Goal: Navigation & Orientation: Find specific page/section

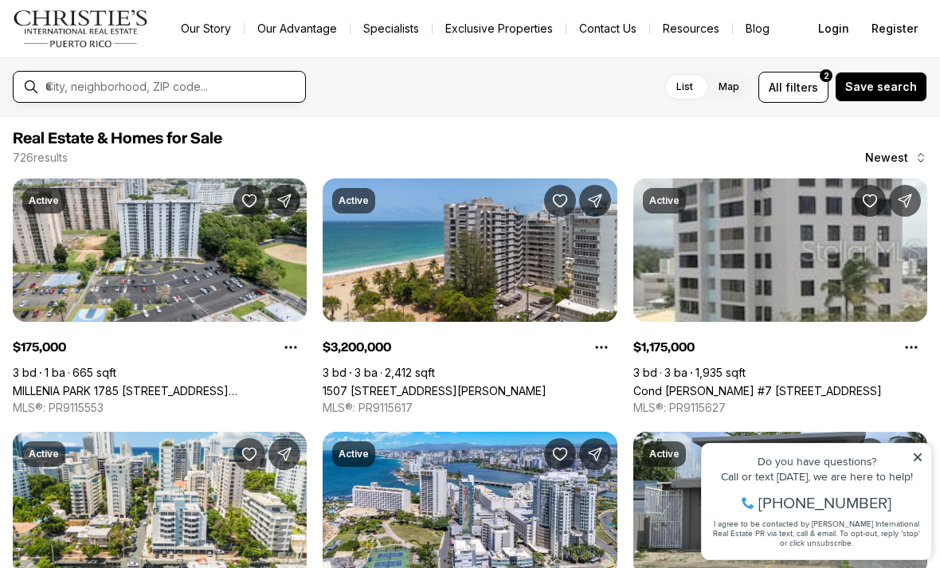
click at [92, 94] on input "text" at bounding box center [171, 87] width 253 height 14
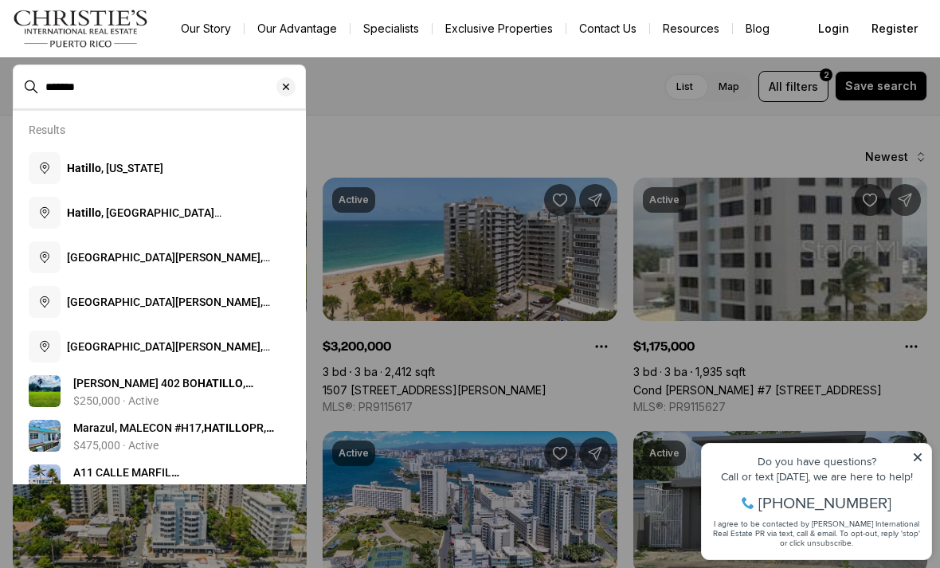
click at [119, 174] on span "Hatillo , [US_STATE]" at bounding box center [115, 168] width 96 height 13
type input "**********"
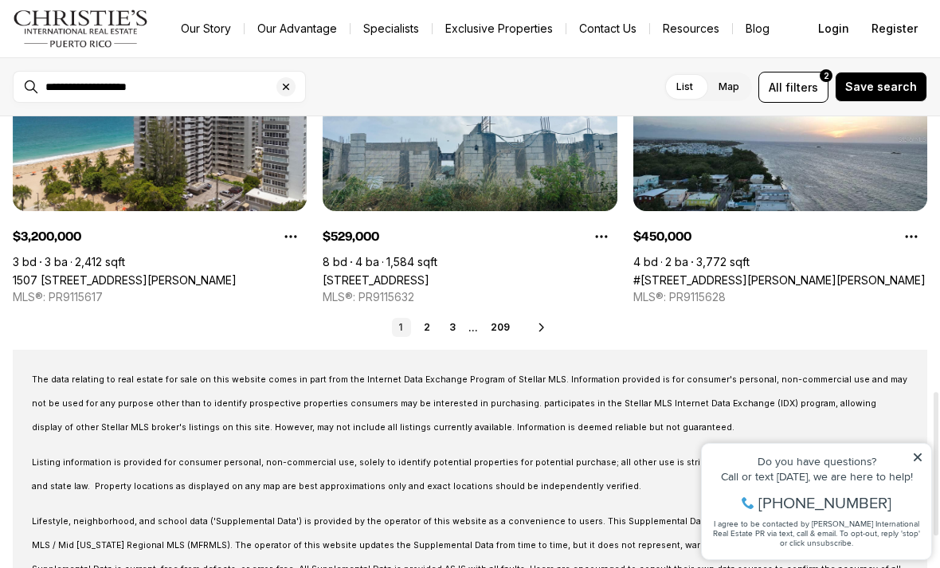
scroll to position [866, 0]
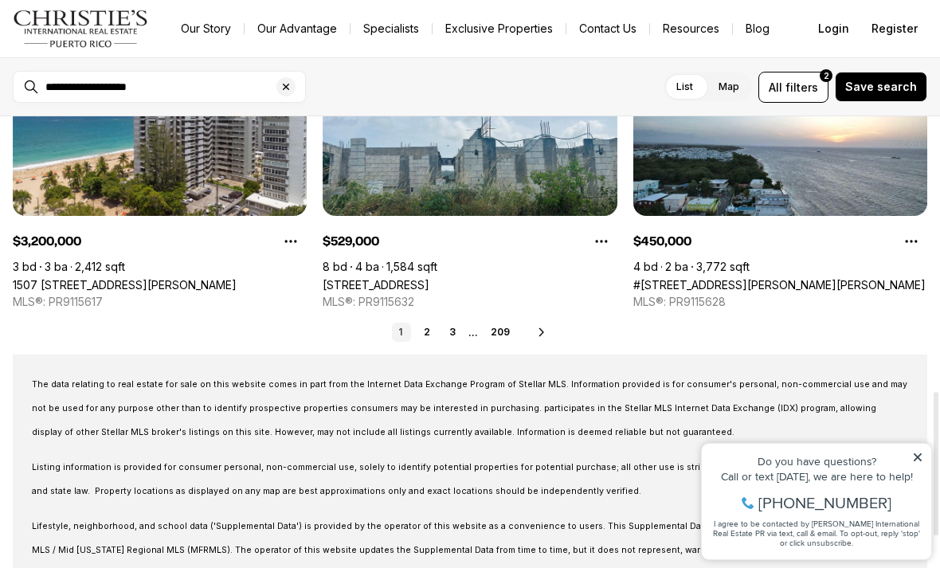
click at [428, 336] on link "2" at bounding box center [426, 331] width 19 height 19
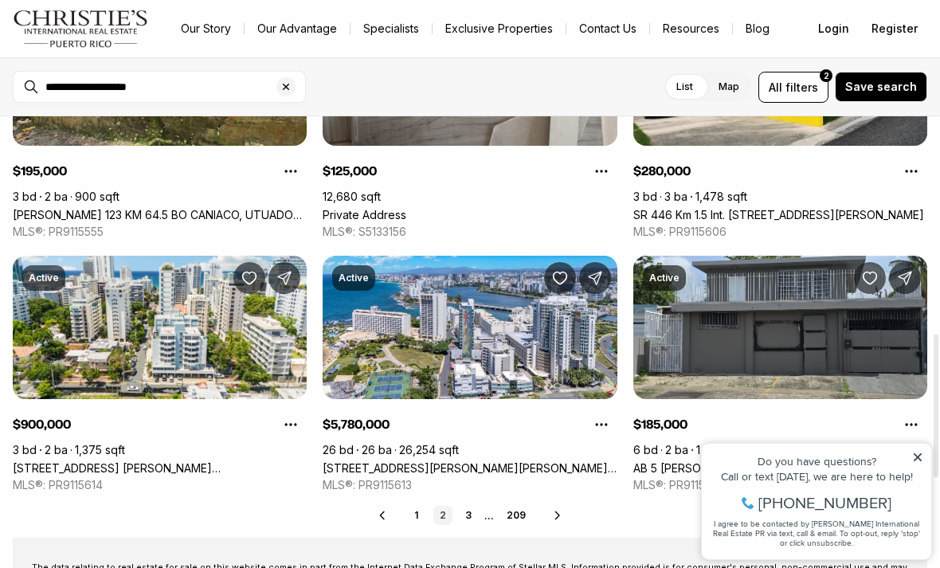
scroll to position [682, 0]
click at [462, 511] on link "3" at bounding box center [468, 515] width 19 height 19
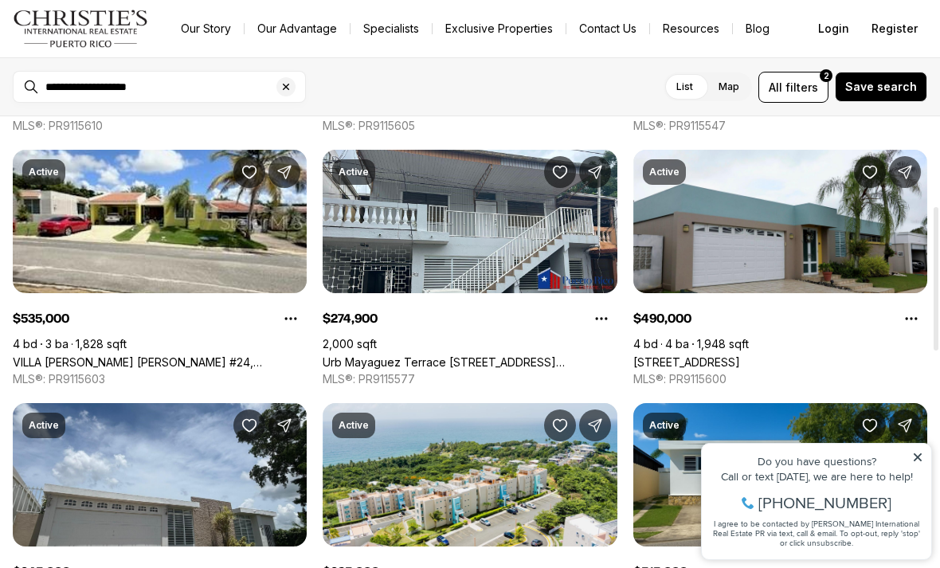
scroll to position [283, 0]
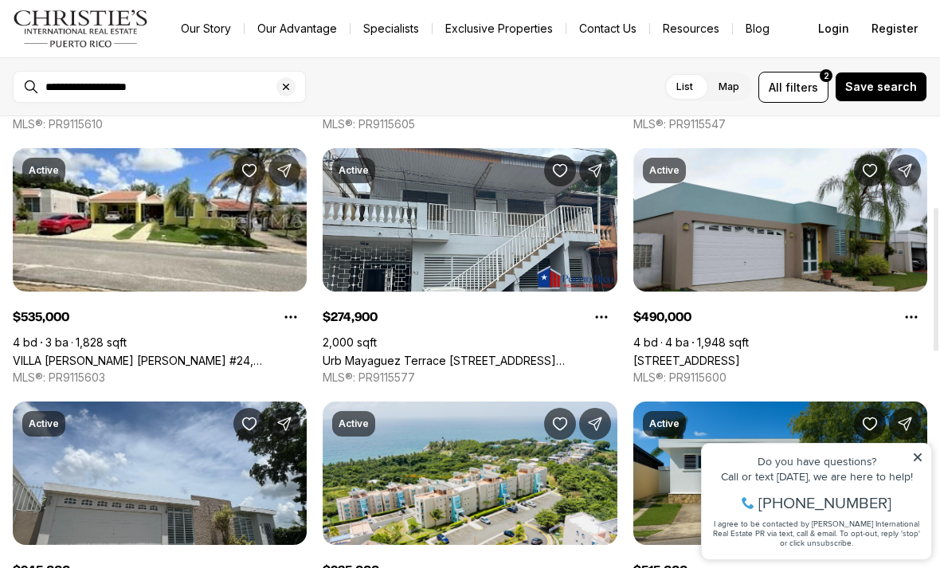
click at [913, 455] on icon at bounding box center [917, 456] width 11 height 11
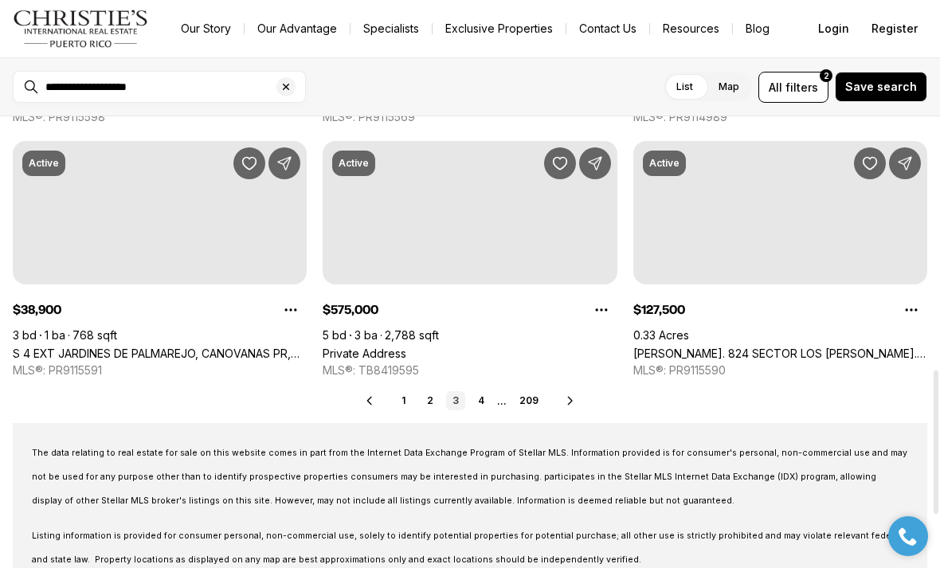
scroll to position [797, 0]
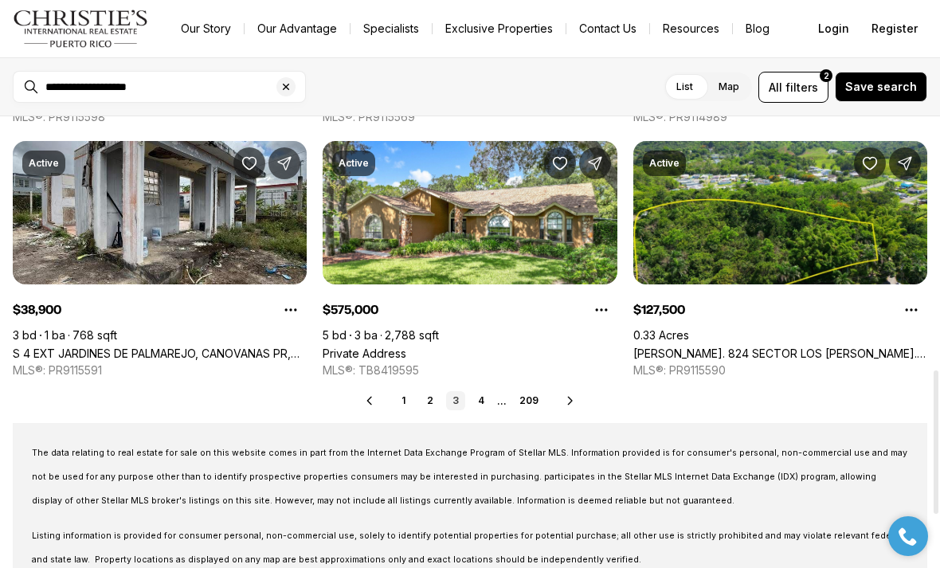
click at [478, 405] on link "4" at bounding box center [480, 400] width 19 height 19
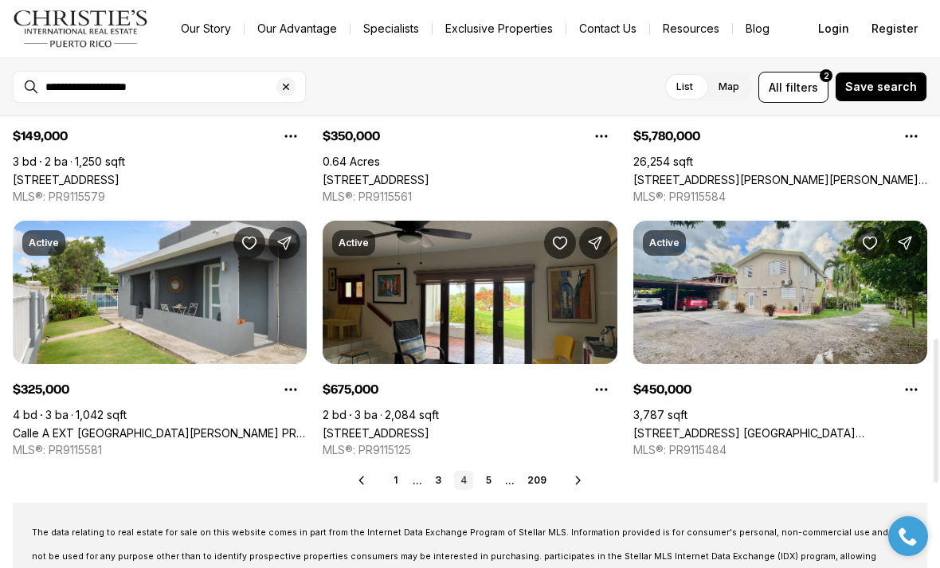
scroll to position [725, 0]
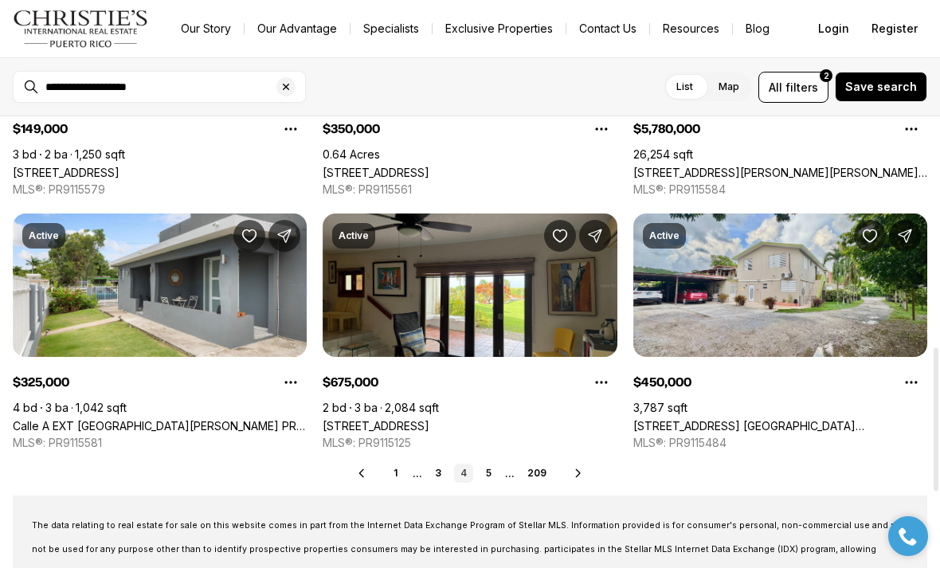
click at [489, 467] on link "5" at bounding box center [488, 472] width 19 height 19
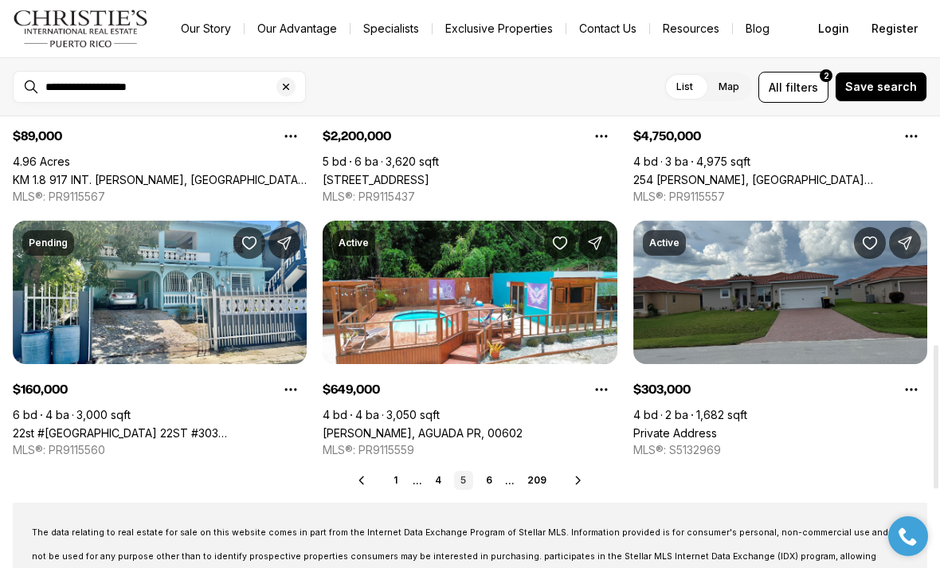
scroll to position [719, 0]
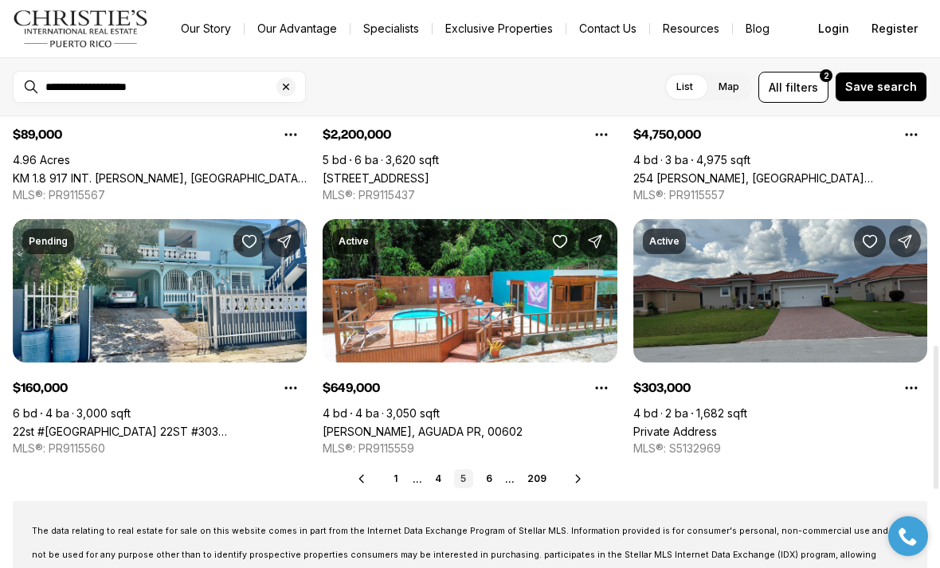
click at [485, 475] on link "6" at bounding box center [488, 478] width 19 height 19
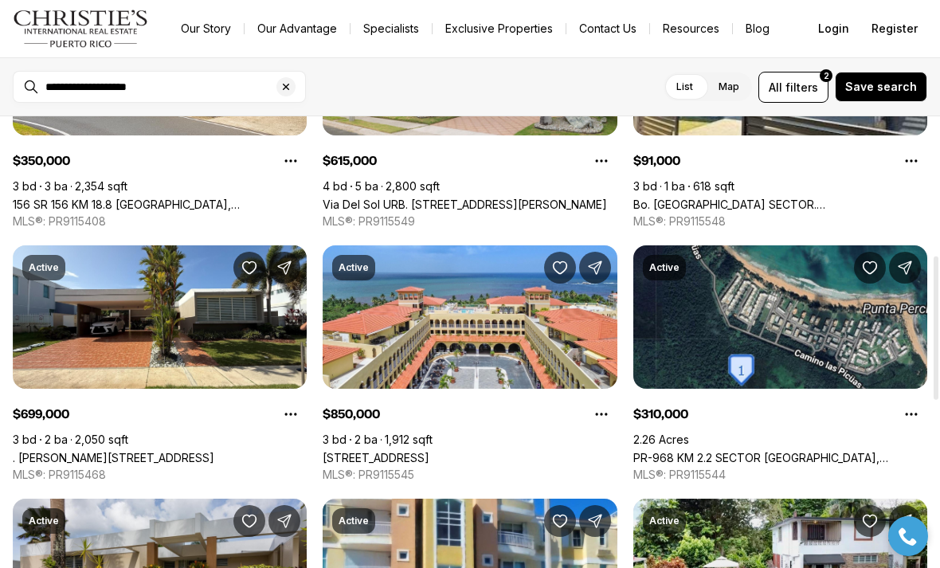
scroll to position [442, 0]
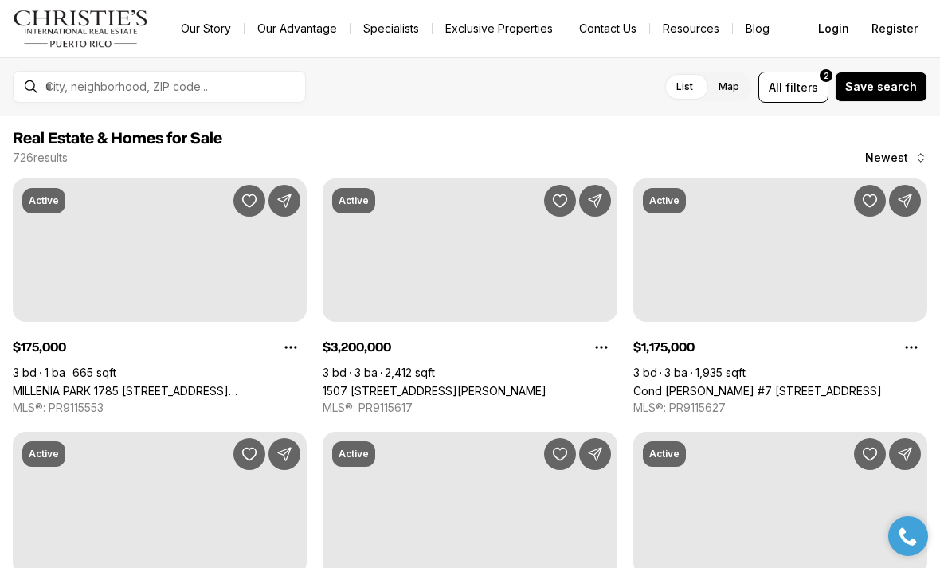
scroll to position [442, 0]
